Goal: Transaction & Acquisition: Purchase product/service

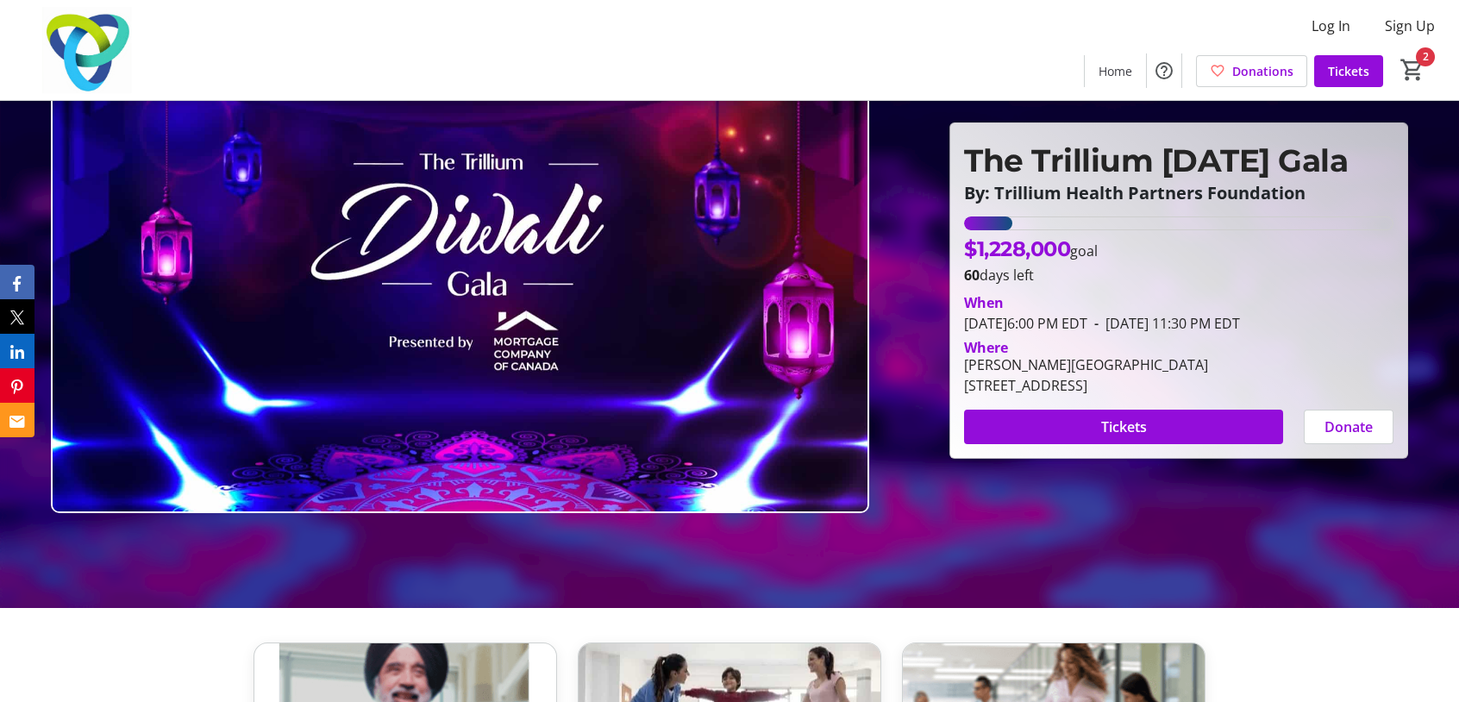
scroll to position [172, 0]
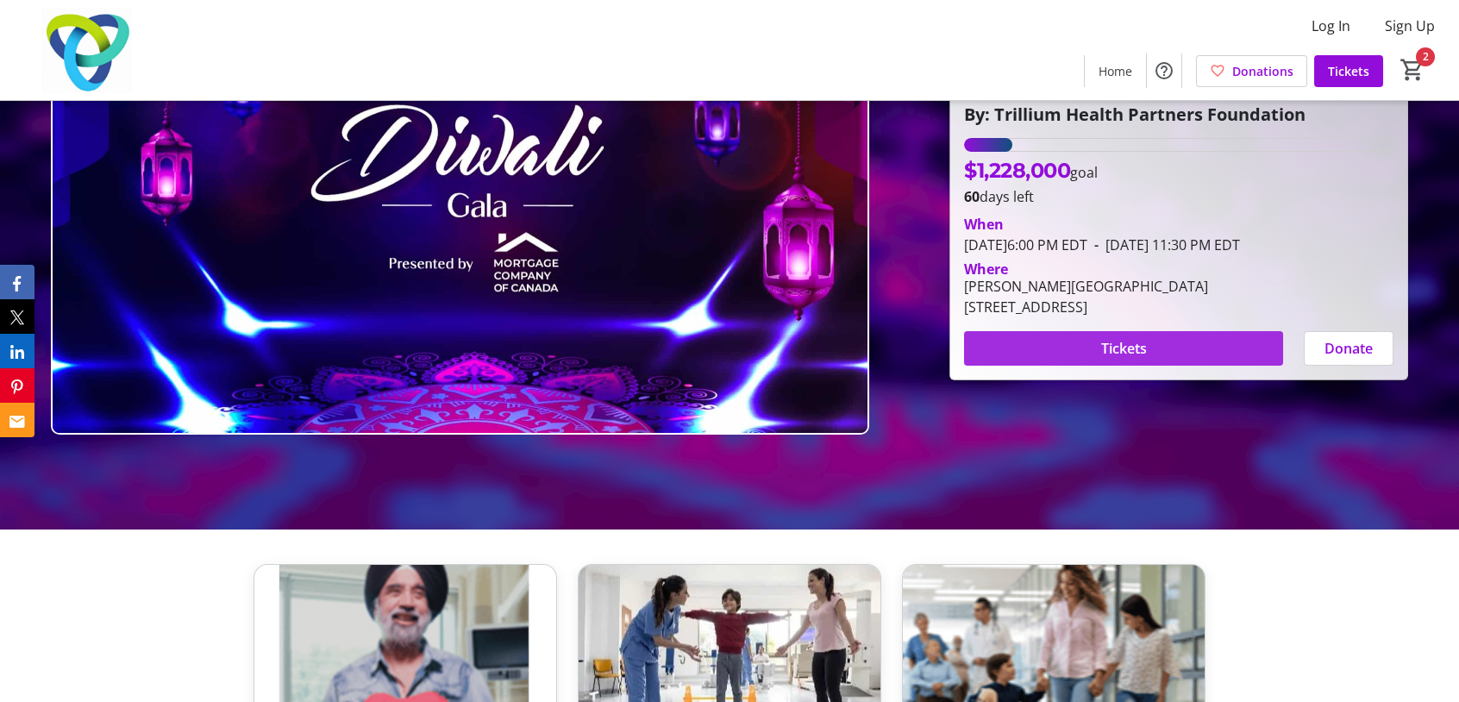
click at [1146, 348] on span at bounding box center [1123, 348] width 319 height 41
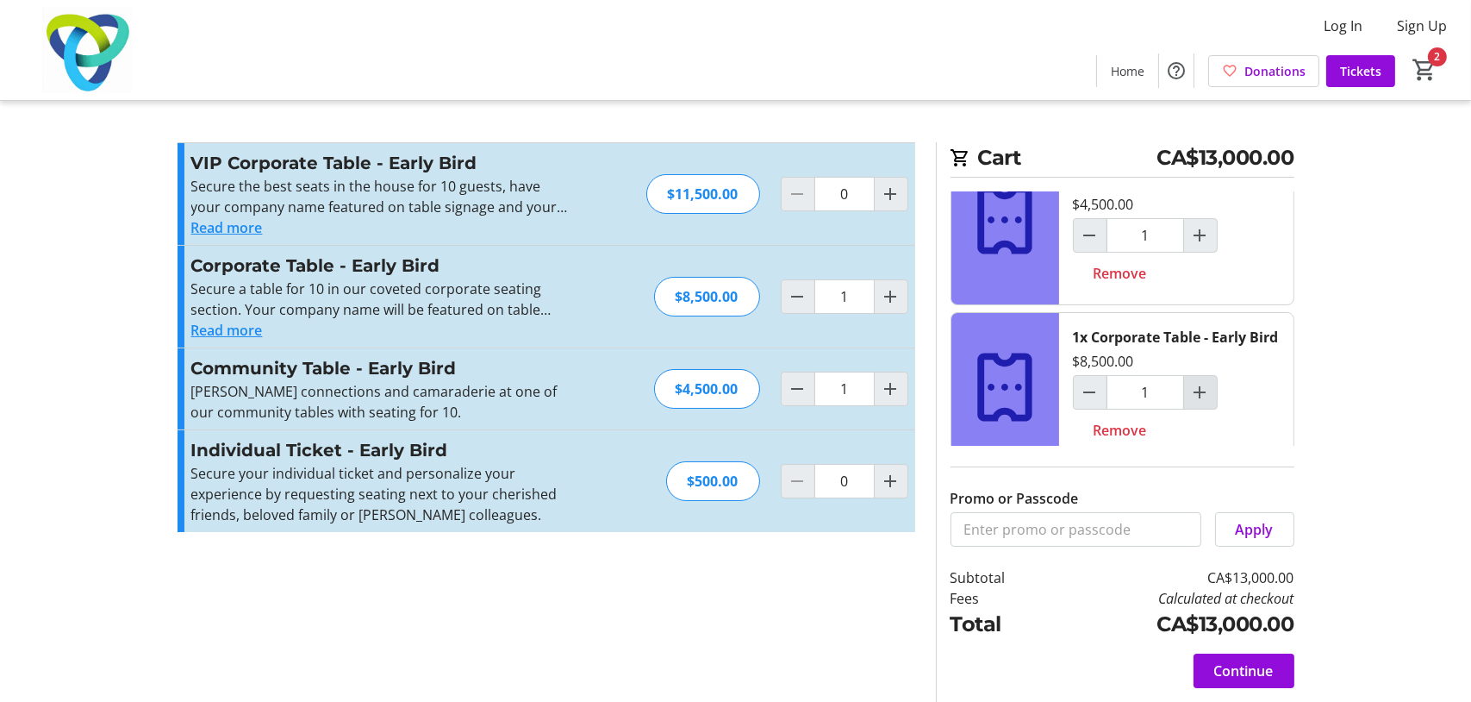
scroll to position [86, 0]
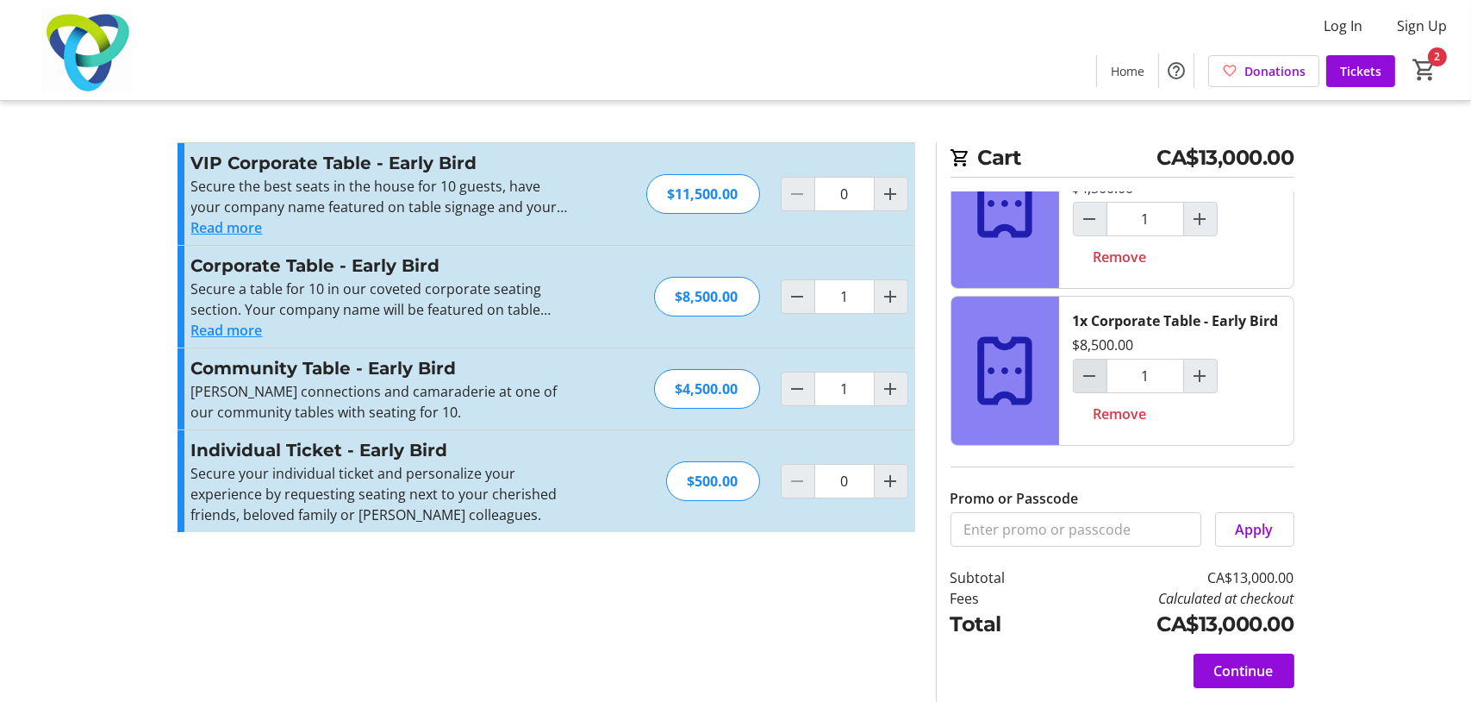
click at [1088, 386] on mat-icon "Decrement by one" at bounding box center [1090, 375] width 21 height 21
type input "0"
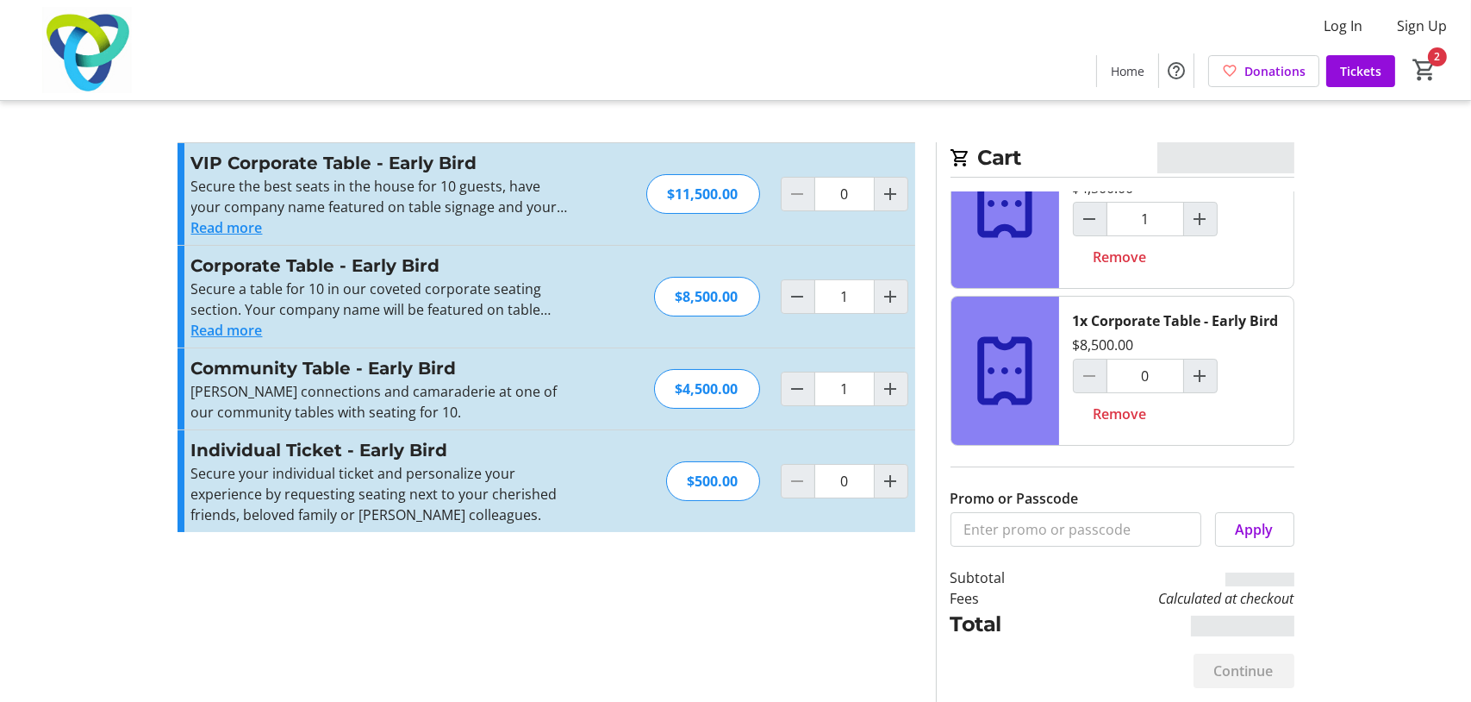
type input "0"
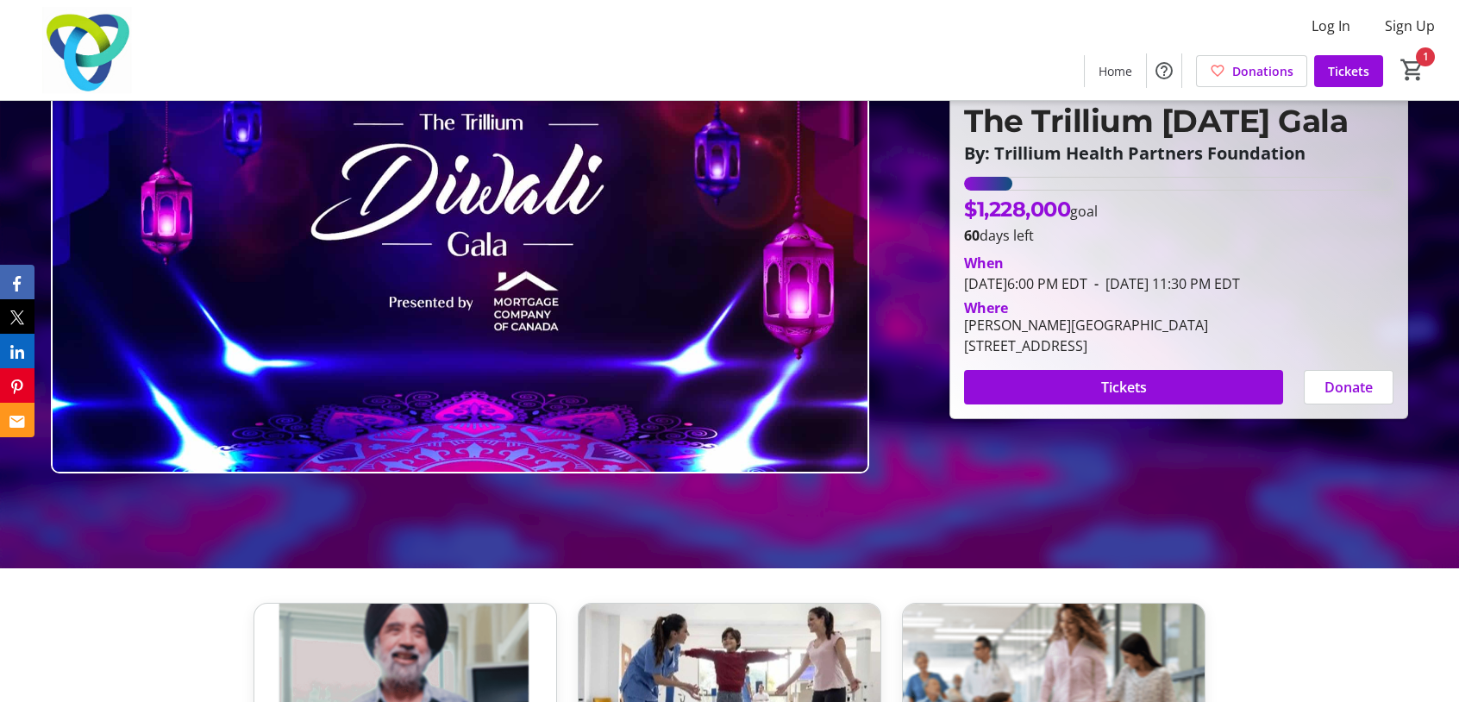
scroll to position [431, 0]
